Goal: Task Accomplishment & Management: Manage account settings

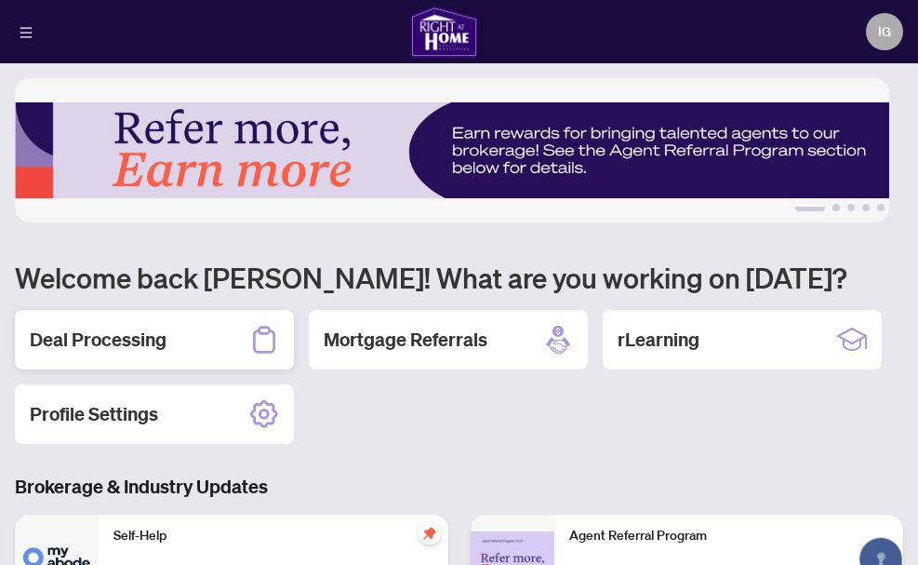
click at [127, 329] on h2 "Deal Processing" at bounding box center [98, 340] width 137 height 26
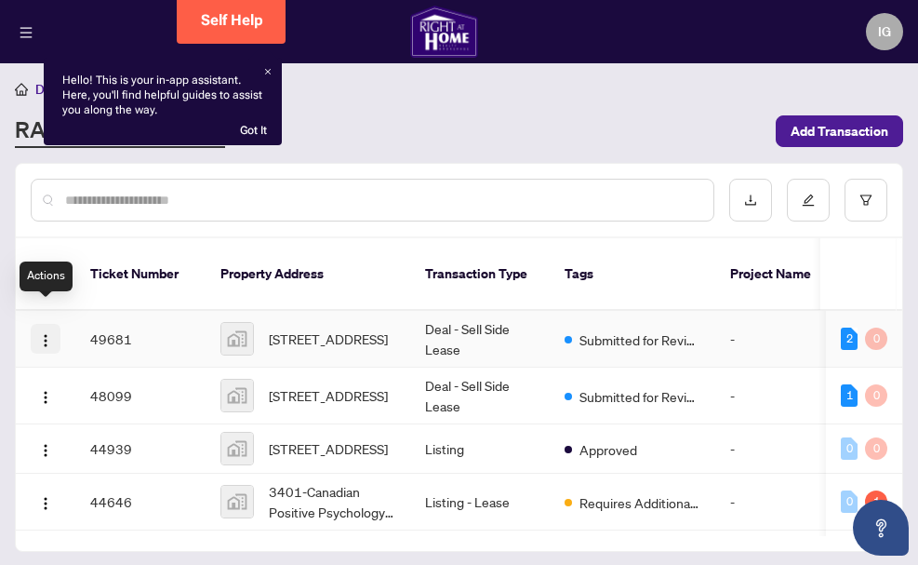
click at [45, 333] on img "button" at bounding box center [45, 340] width 15 height 15
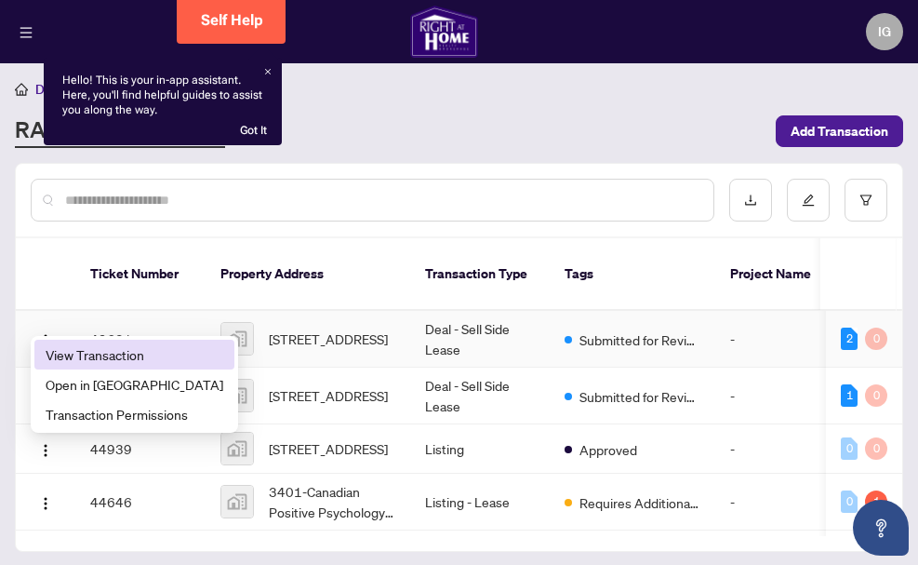
click at [110, 355] on span "View Transaction" at bounding box center [135, 354] width 178 height 20
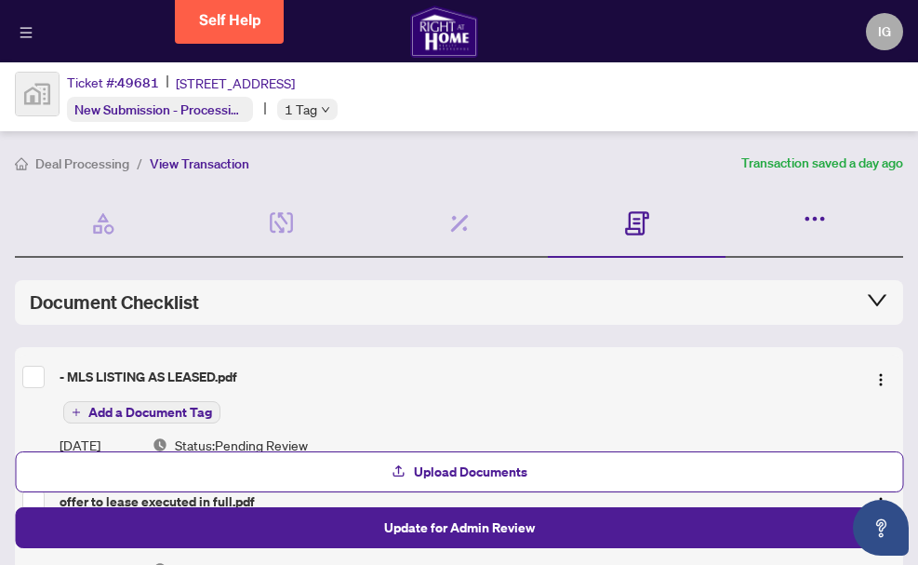
scroll to position [163, 0]
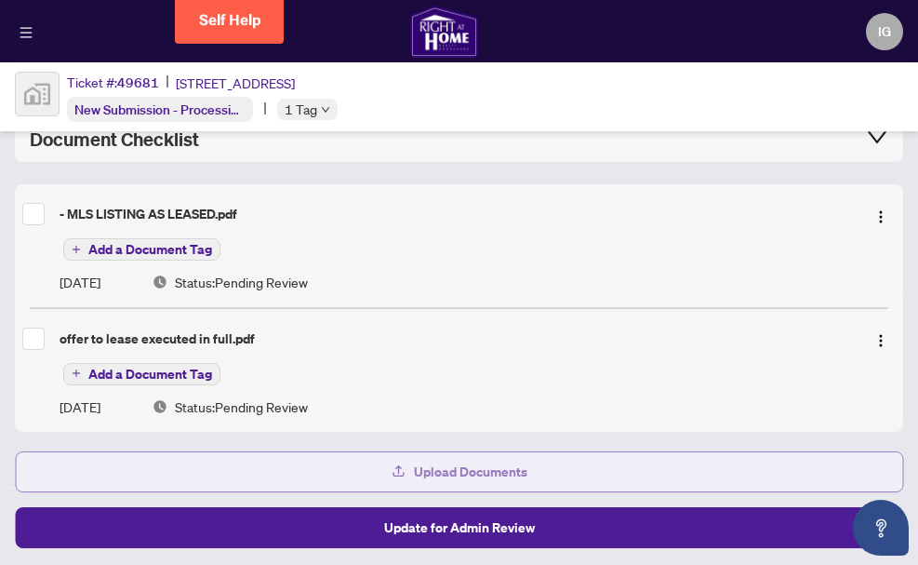
click at [499, 473] on span "Upload Documents" at bounding box center [471, 472] width 114 height 30
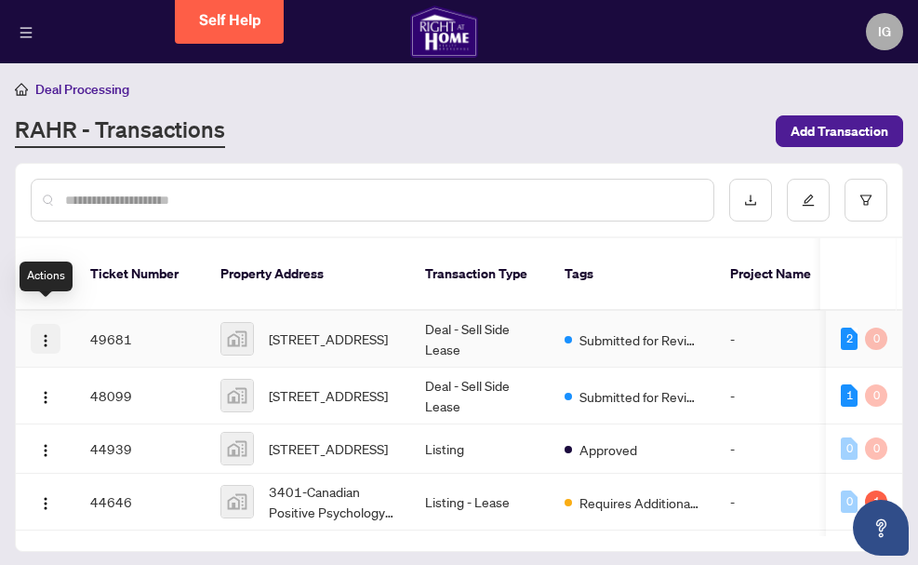
click at [48, 333] on img "button" at bounding box center [45, 340] width 15 height 15
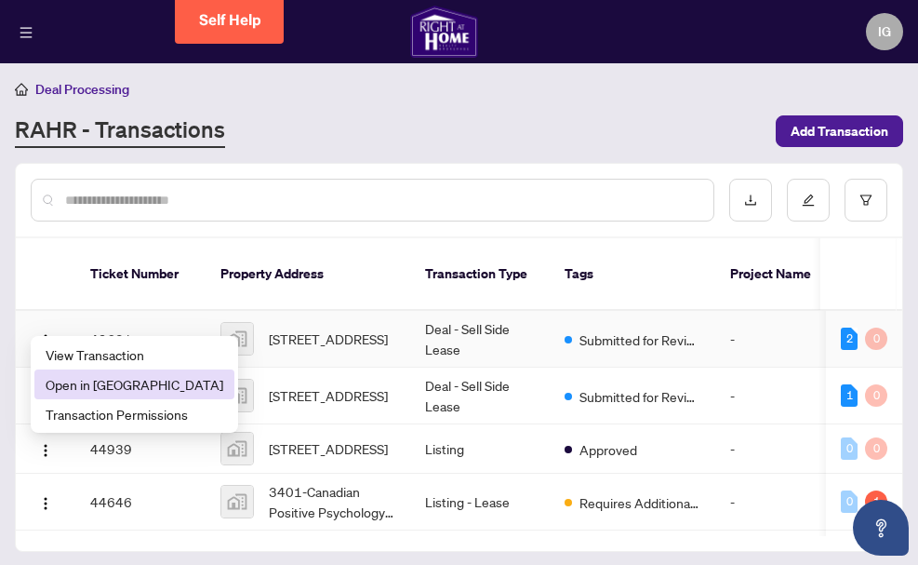
click at [112, 381] on span "Open in New Tab" at bounding box center [135, 384] width 178 height 20
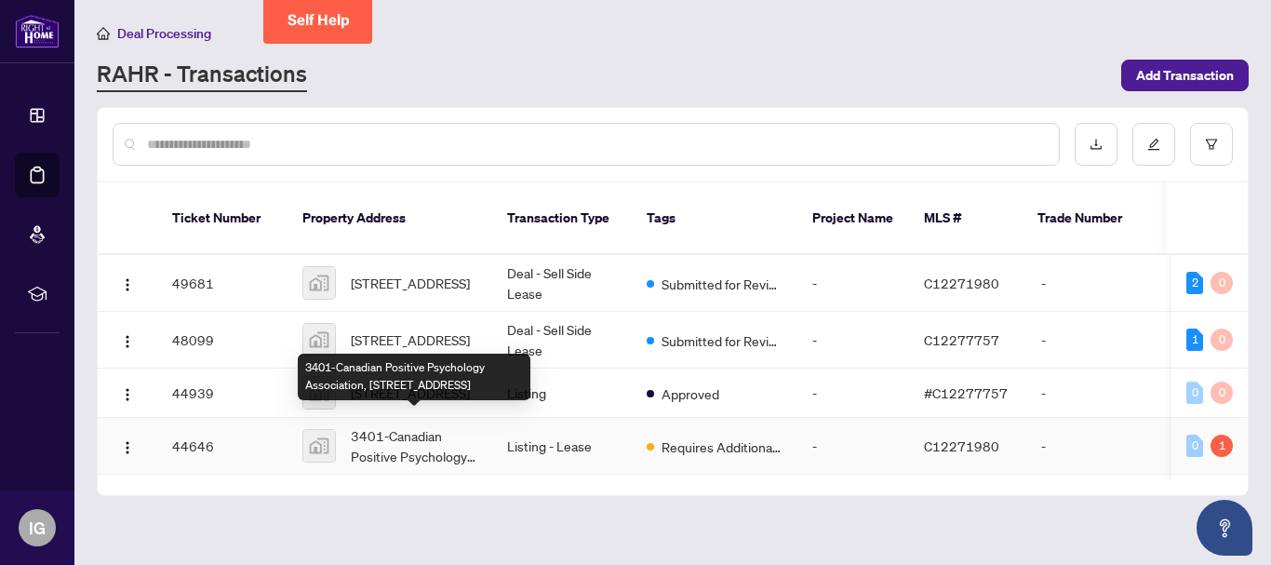
click at [417, 429] on span "3401-Canadian Positive Psychology Association, 70 Distillery Lane, Toronto, Ont…" at bounding box center [414, 445] width 127 height 41
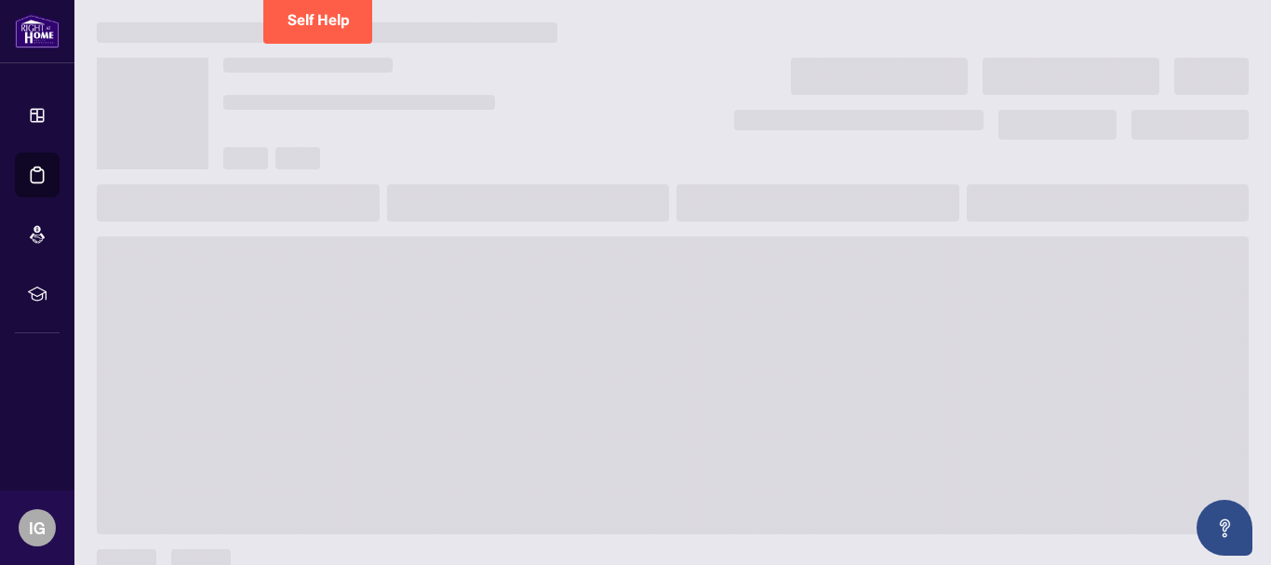
click at [417, 429] on span at bounding box center [673, 385] width 1152 height 298
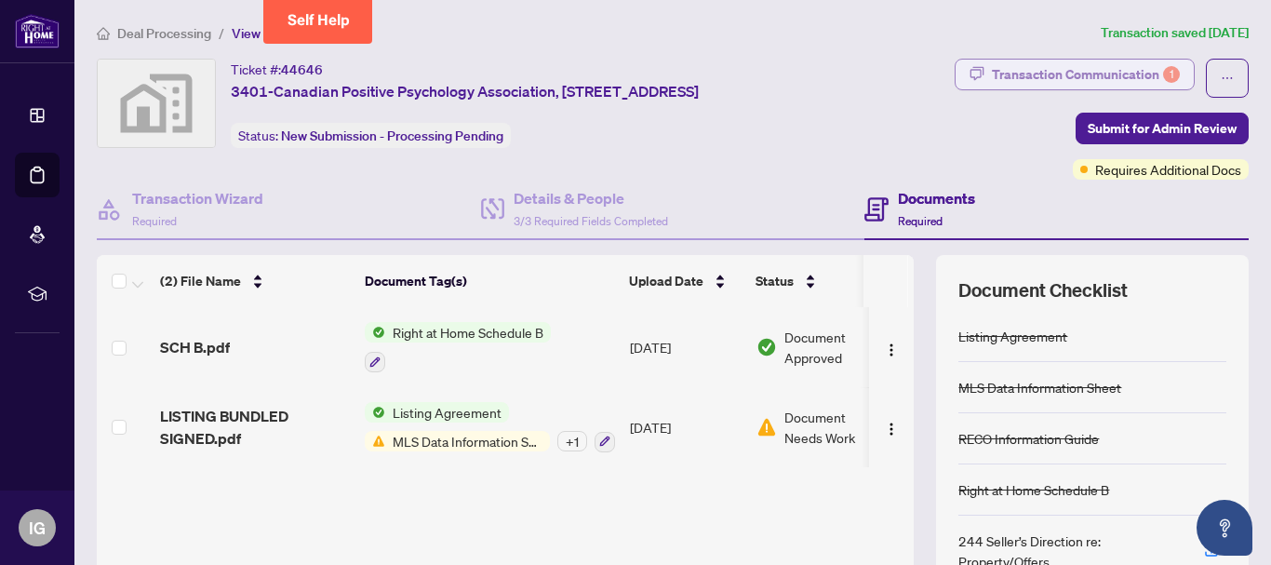
click at [917, 72] on div "Transaction Communication 1" at bounding box center [1086, 75] width 188 height 30
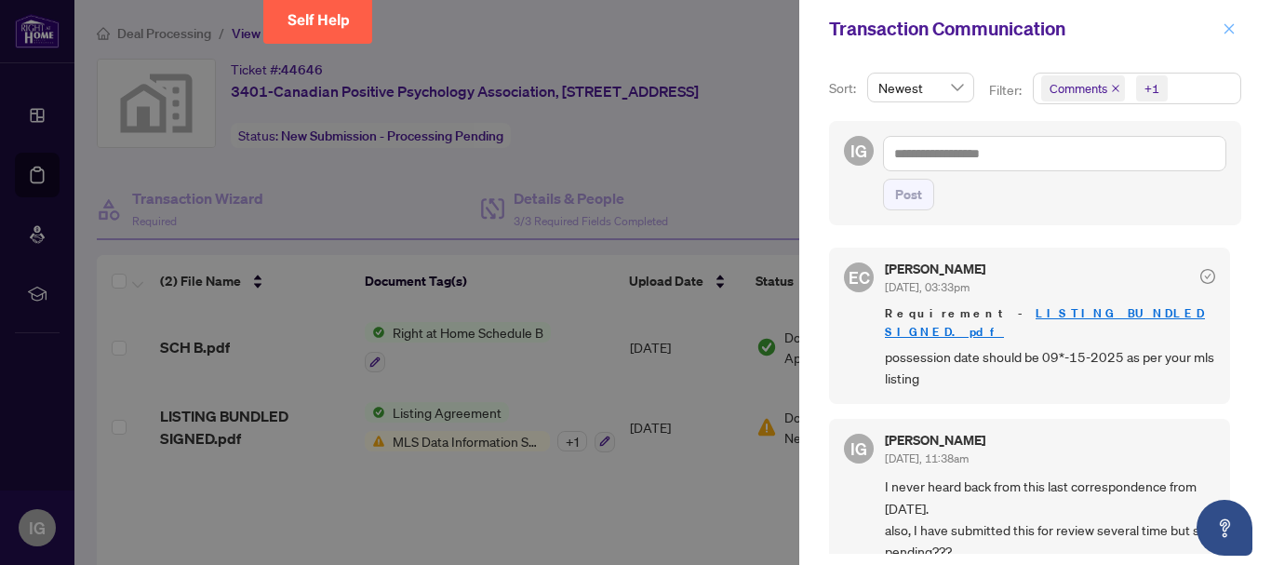
click at [917, 28] on icon "close" at bounding box center [1229, 28] width 10 height 10
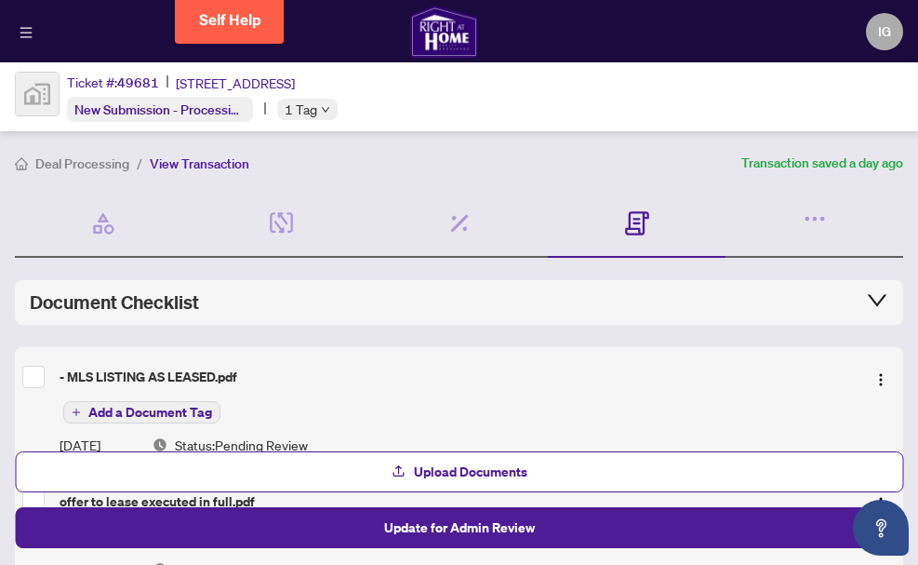
scroll to position [163, 0]
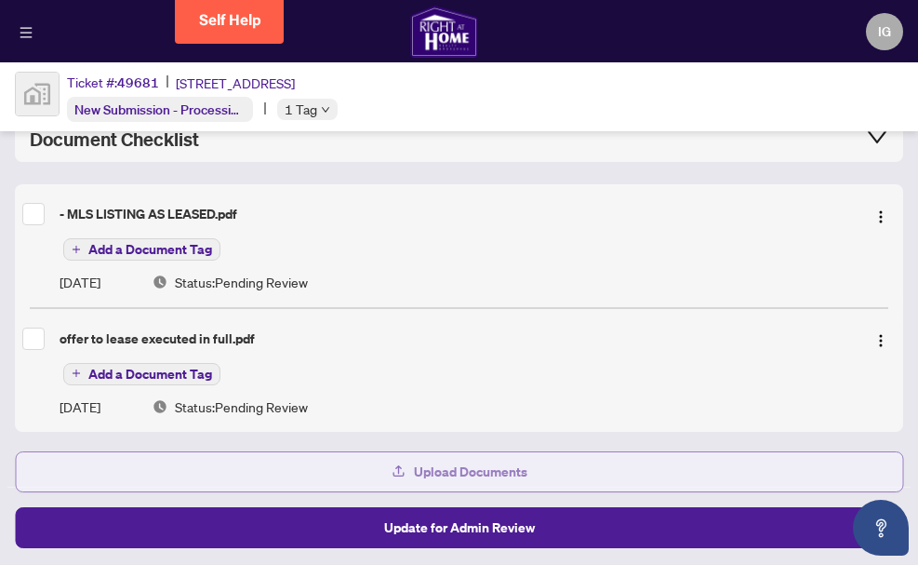
click at [481, 473] on span "Upload Documents" at bounding box center [471, 472] width 114 height 30
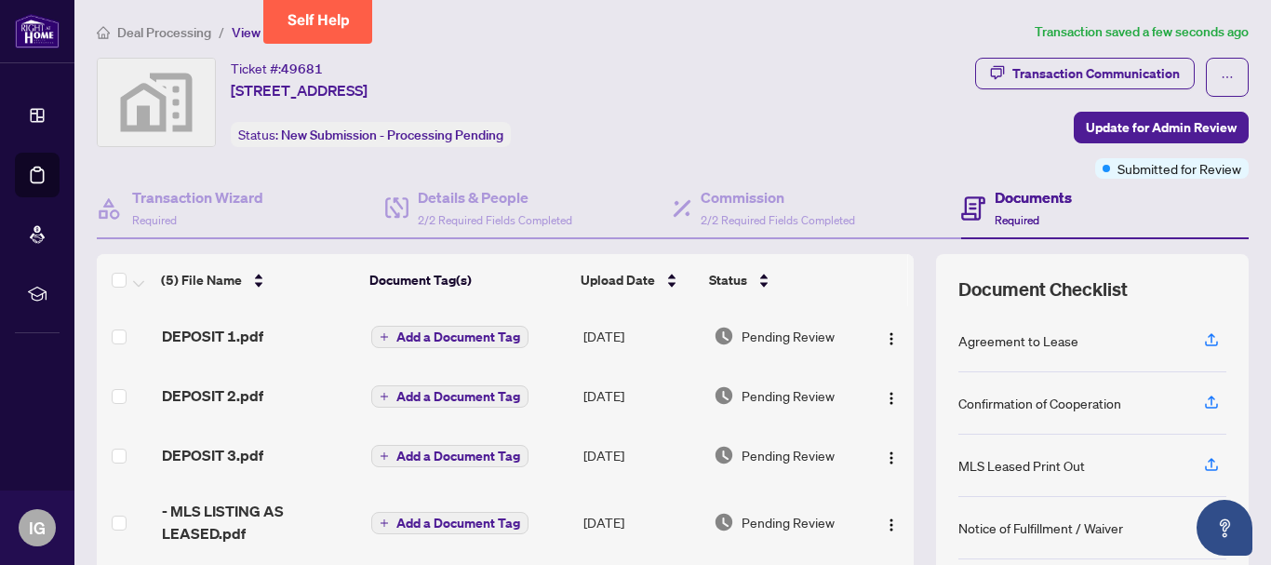
scroll to position [0, 0]
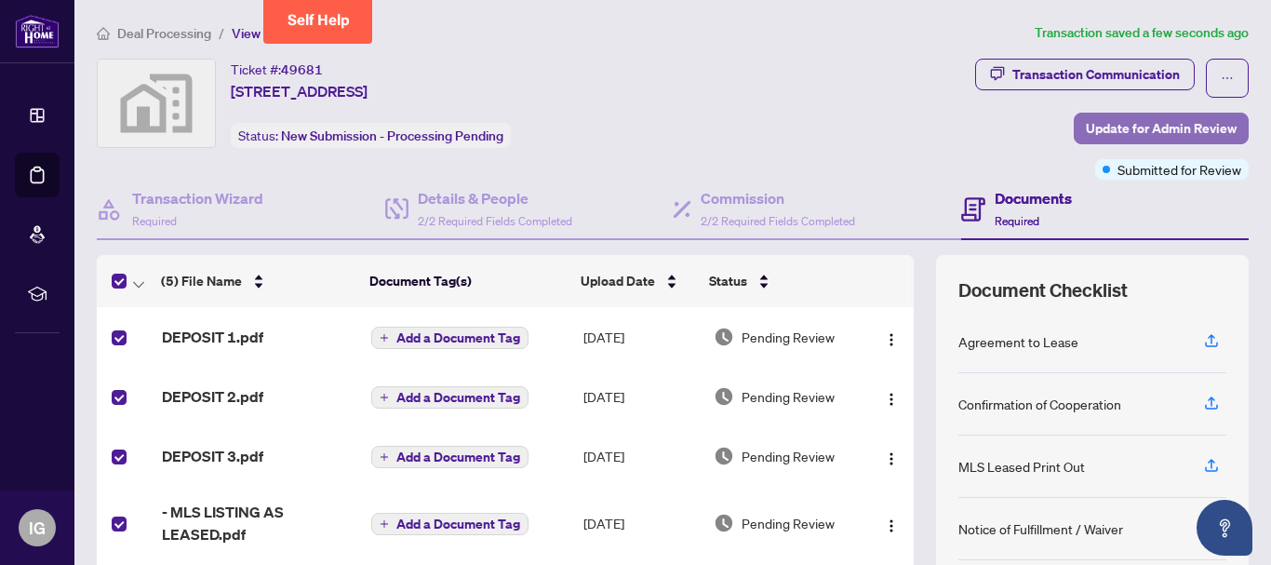
click at [917, 118] on span "Update for Admin Review" at bounding box center [1161, 129] width 151 height 30
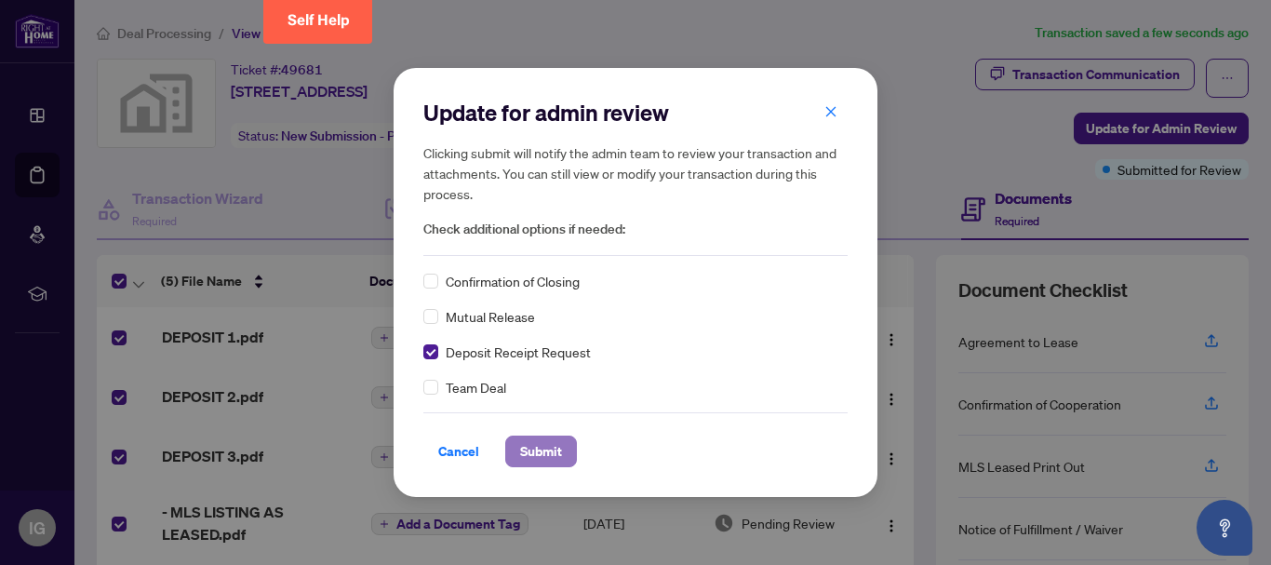
click at [546, 438] on span "Submit" at bounding box center [541, 451] width 42 height 30
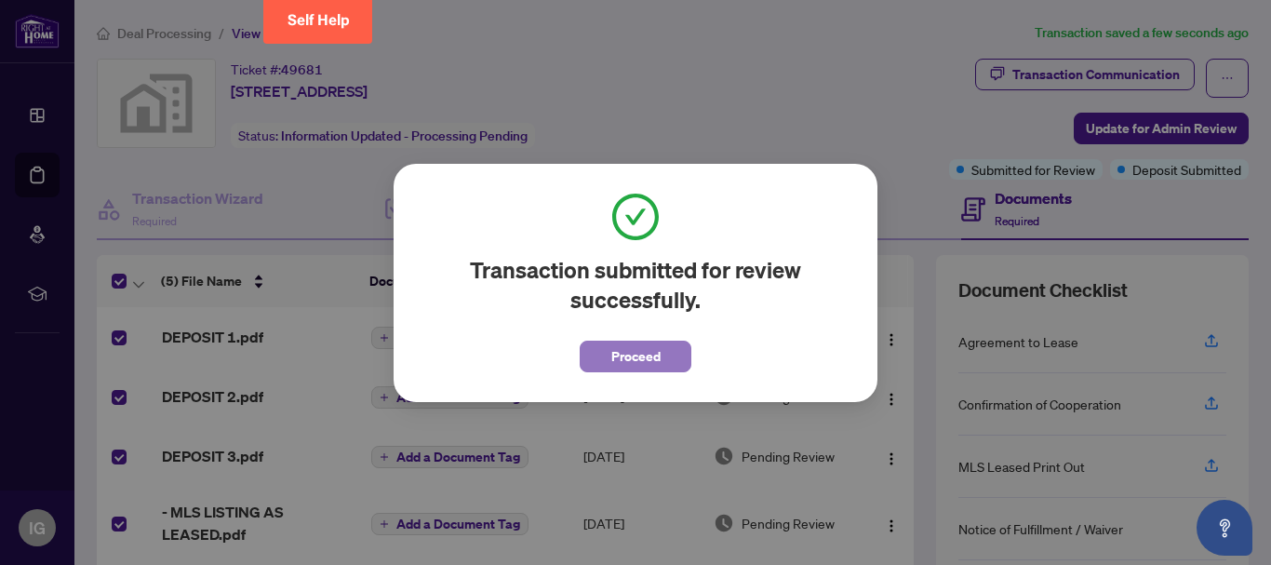
click at [651, 363] on span "Proceed" at bounding box center [635, 356] width 49 height 30
